Goal: Find specific page/section: Find specific page/section

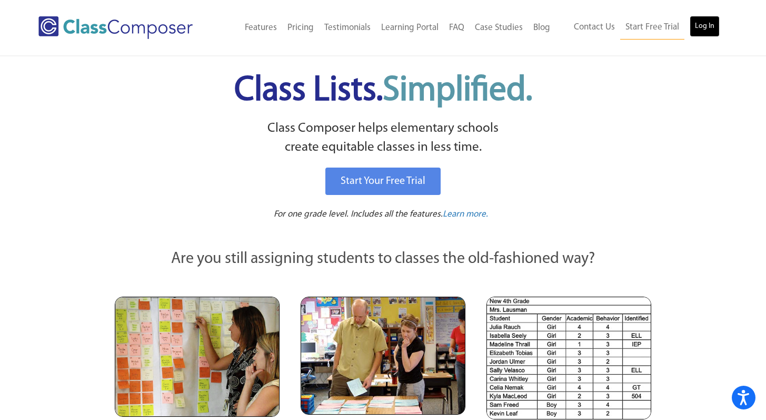
click at [706, 28] on link "Log In" at bounding box center [705, 26] width 30 height 21
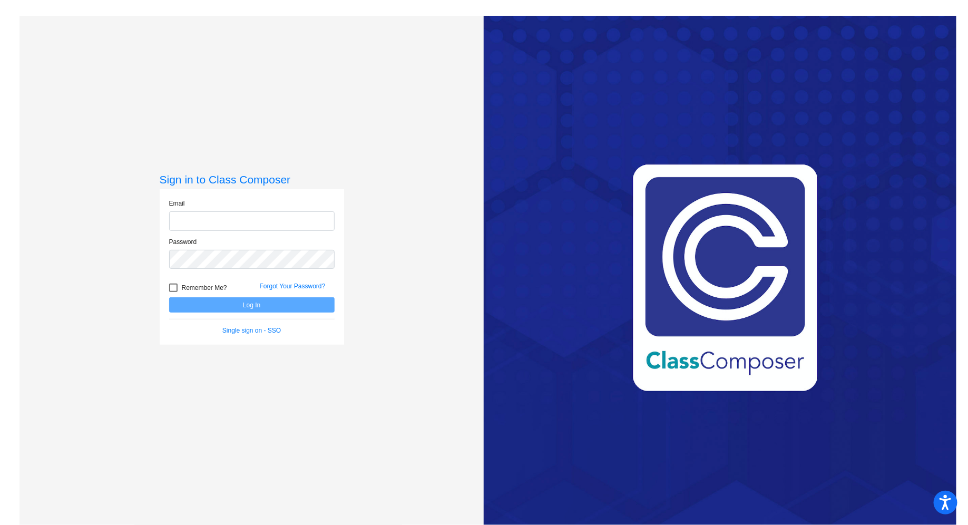
type input "[EMAIL_ADDRESS][DOMAIN_NAME]"
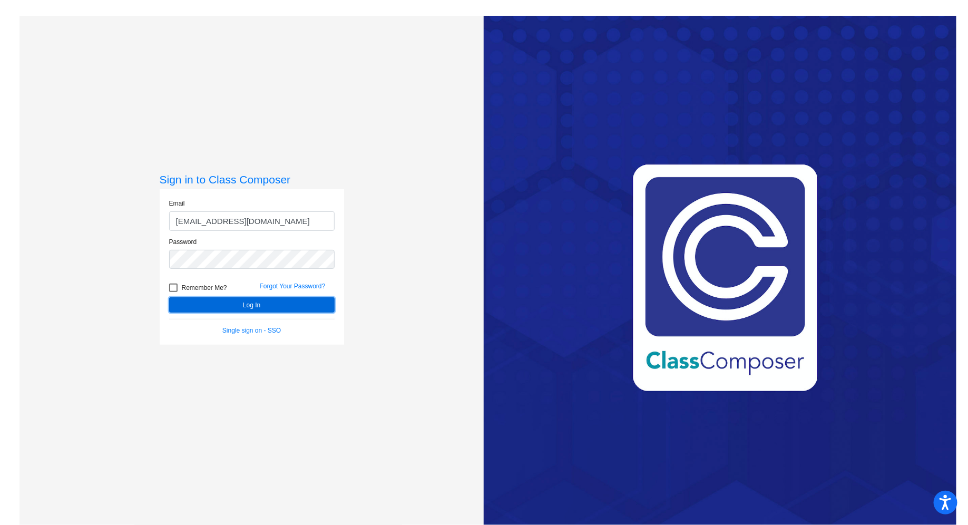
click at [254, 307] on button "Log In" at bounding box center [251, 304] width 165 height 15
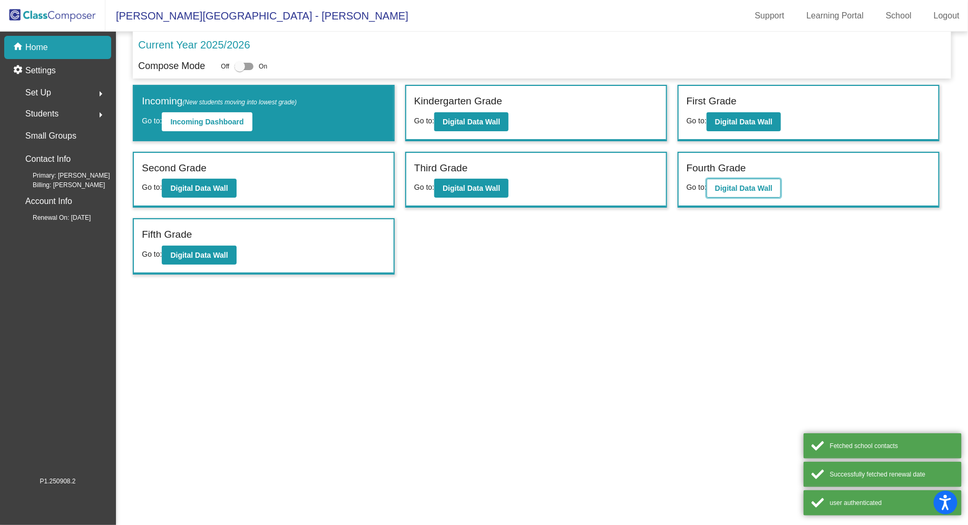
click at [744, 186] on b "Digital Data Wall" at bounding box center [743, 188] width 57 height 8
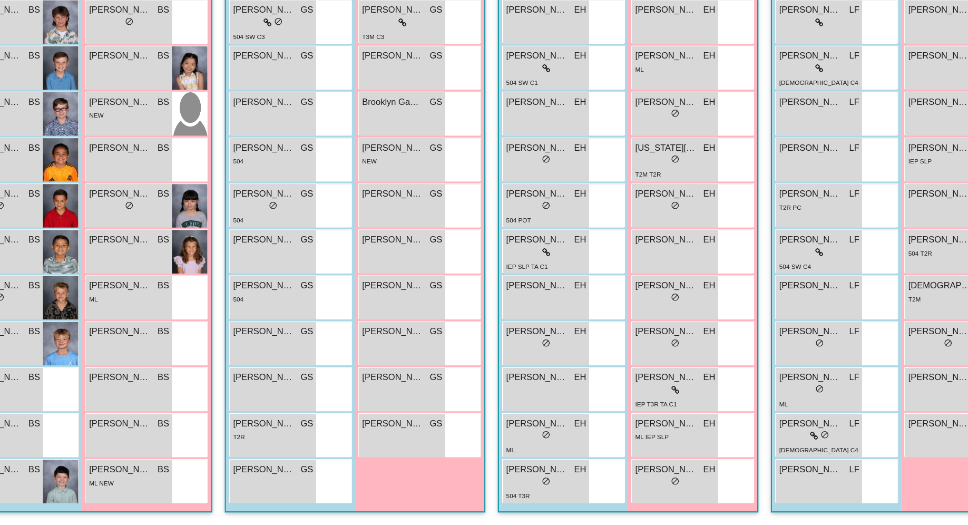
scroll to position [638, 0]
